Goal: Navigation & Orientation: Find specific page/section

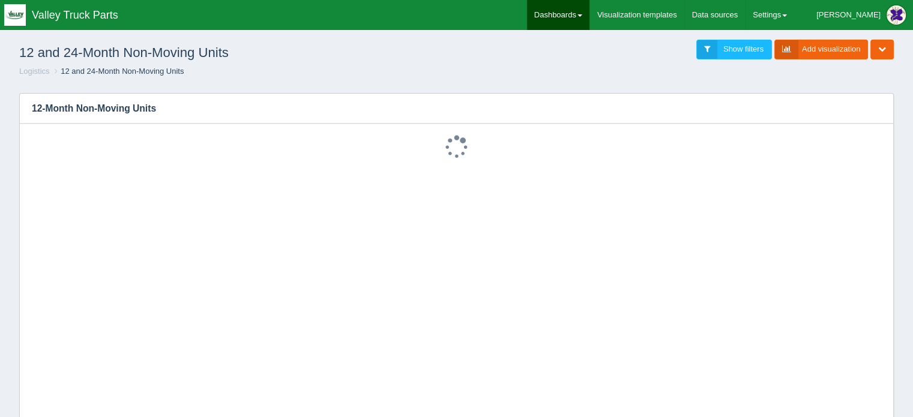
click at [588, 10] on link "Dashboards" at bounding box center [558, 15] width 62 height 30
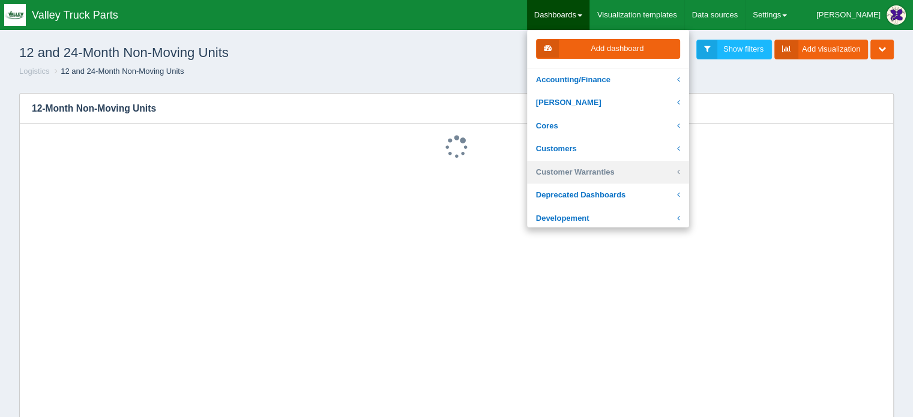
click at [605, 170] on link "Customer Warranties" at bounding box center [608, 172] width 162 height 23
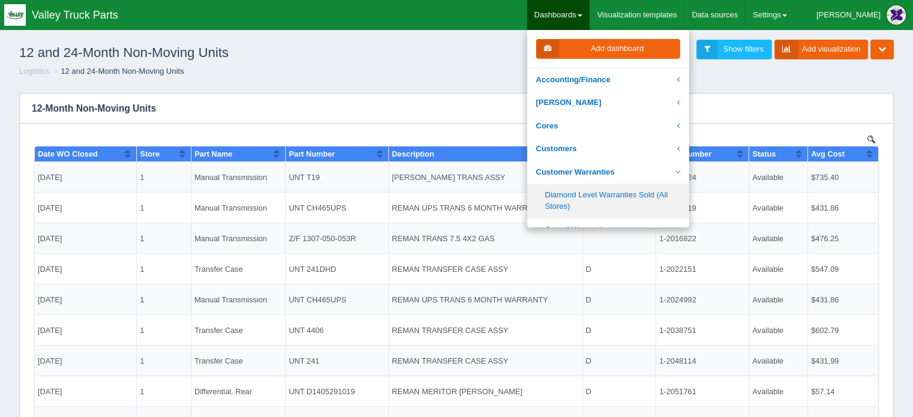
click at [597, 198] on link "Diamond Level Warranties Sold (All Stores)" at bounding box center [608, 201] width 162 height 34
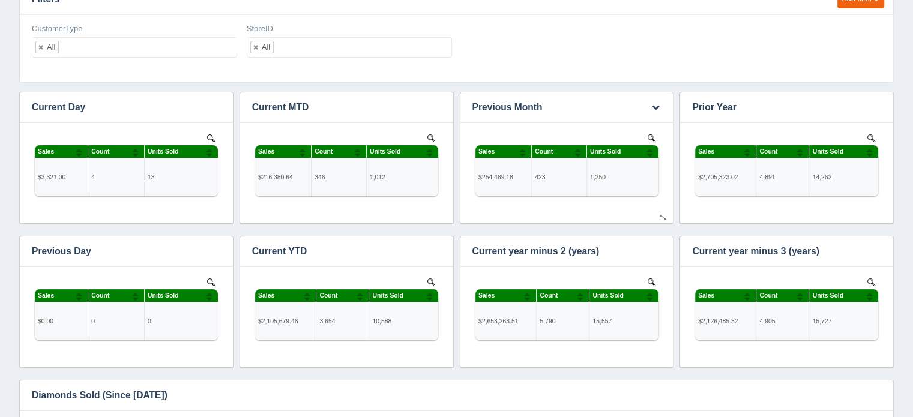
scroll to position [180, 0]
